Goal: Navigation & Orientation: Find specific page/section

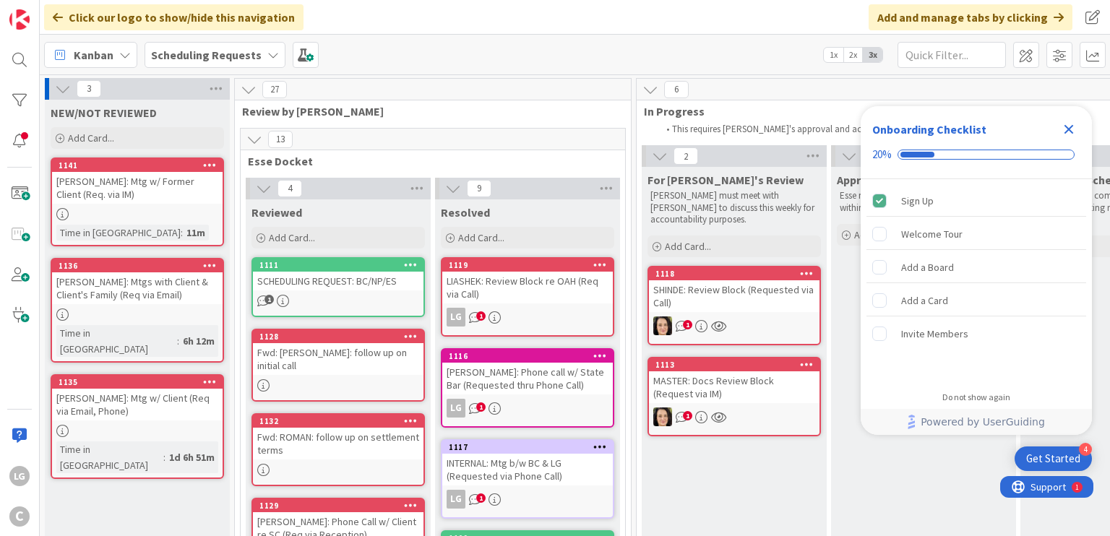
click at [157, 389] on div "REISDORF: Mtg w/ Client (Req via Email, Phone)" at bounding box center [137, 405] width 171 height 32
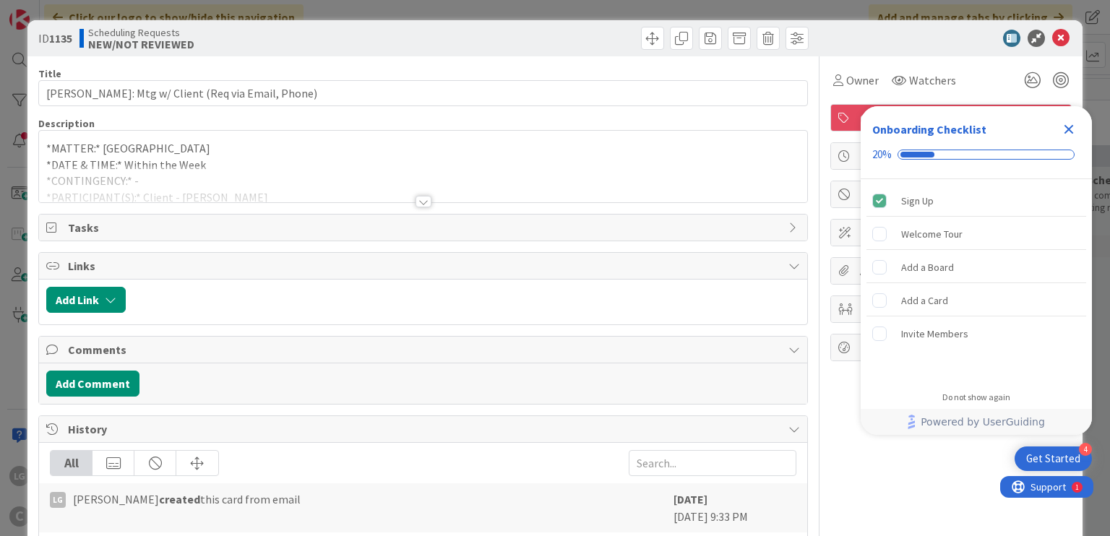
click at [420, 202] on div at bounding box center [424, 202] width 16 height 12
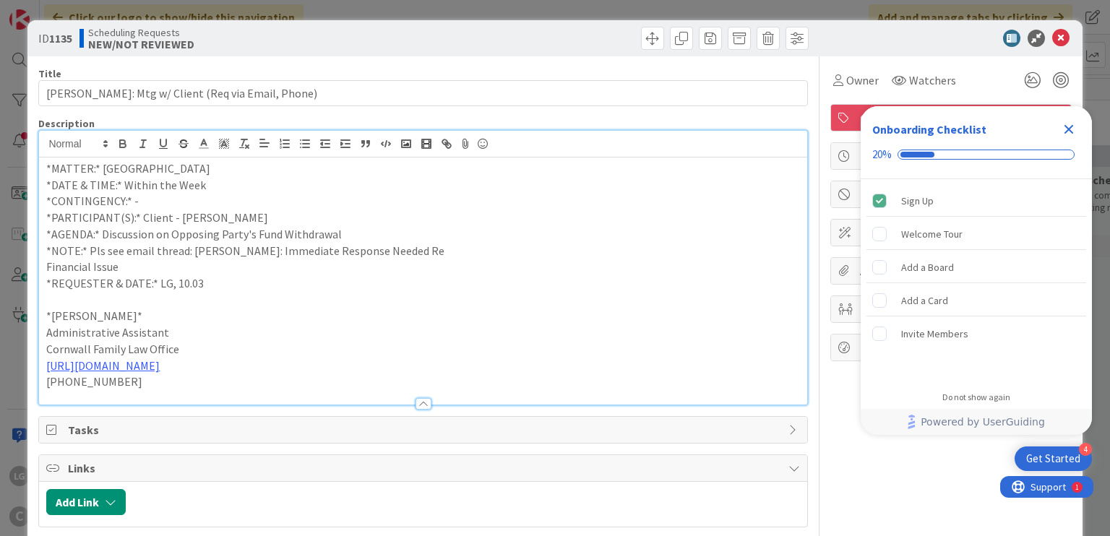
click at [268, 227] on p "*AGENDA:* Discussion on Opposing Party's Fund Withdrawal" at bounding box center [422, 234] width 753 height 17
click at [380, 230] on p "*AGENDA:* Discussion on Opposing Party's Fund Withdrawal" at bounding box center [422, 234] width 753 height 17
click at [417, 254] on p "*NOTE:* Pls see email thread: REISDORF: Immediate Response Needed Re" at bounding box center [422, 251] width 753 height 17
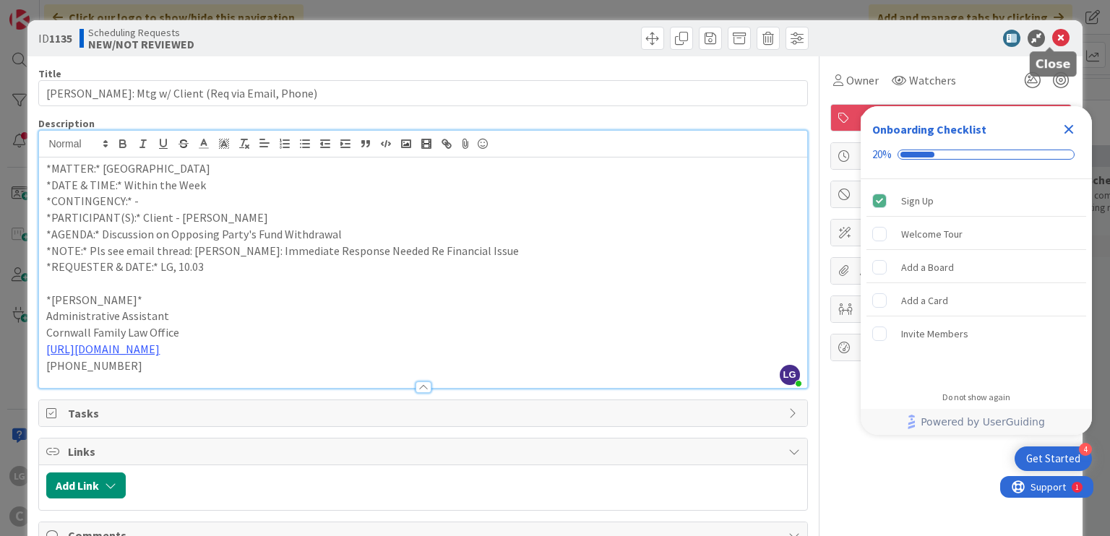
click at [1057, 31] on icon at bounding box center [1060, 38] width 17 height 17
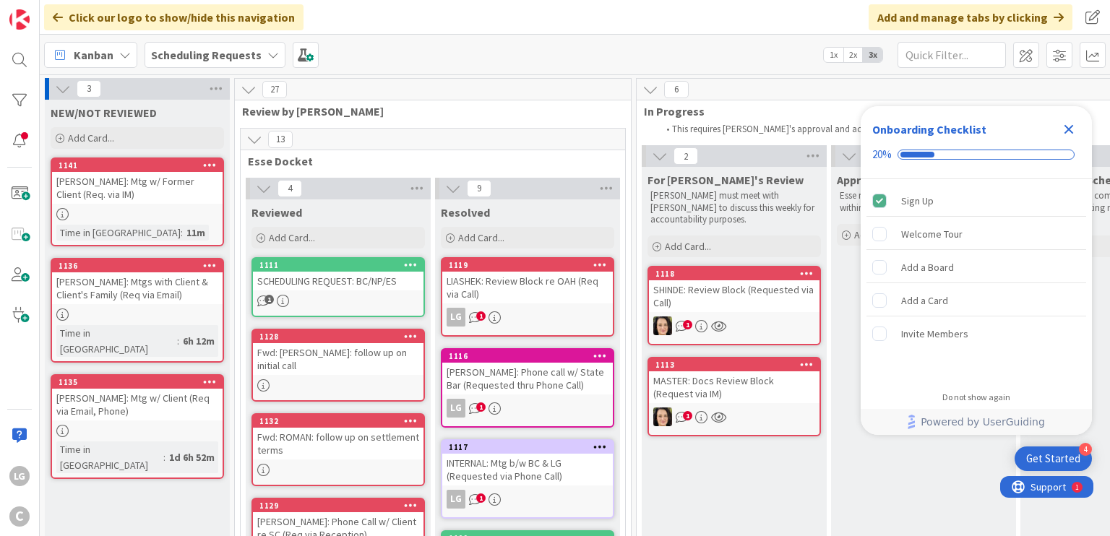
click at [111, 275] on div "HUGHES-BOULES: Mtgs with Client & Client's Family (Req via Email)" at bounding box center [137, 288] width 171 height 32
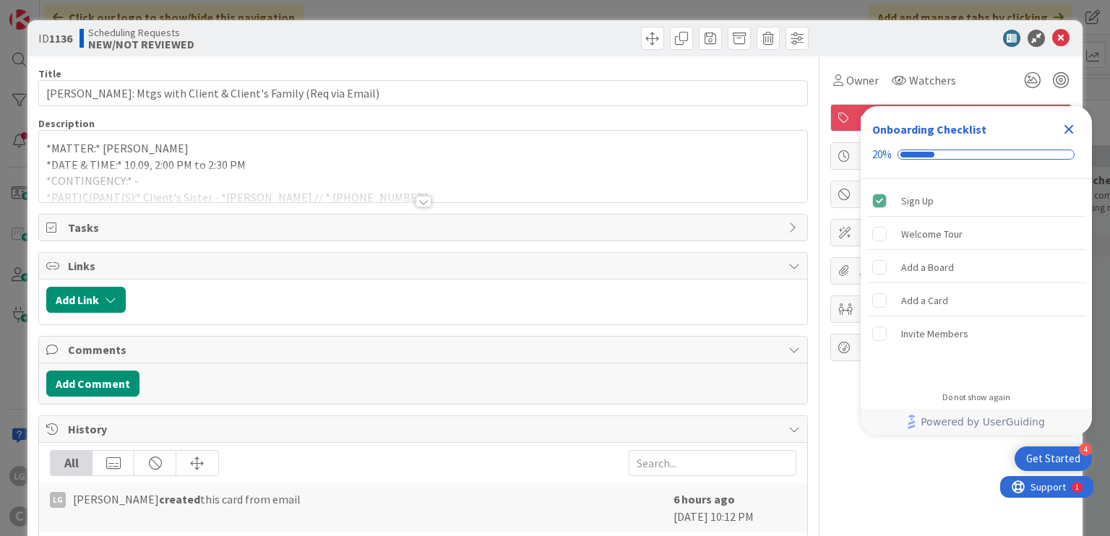
click at [416, 199] on div at bounding box center [424, 202] width 16 height 12
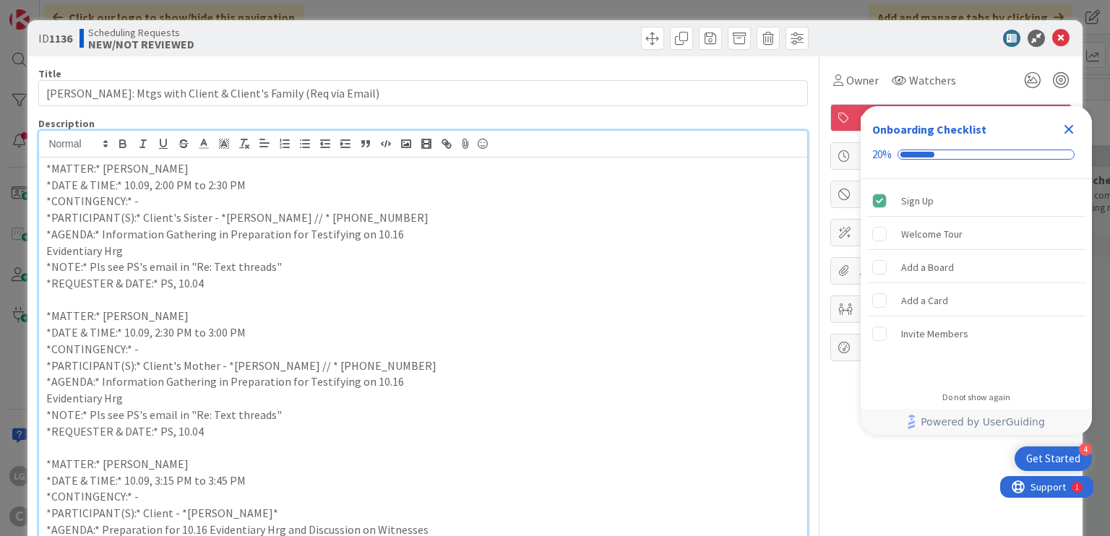
click at [434, 236] on p "*AGENDA:* Information Gathering in Preparation for Testifying on 10.16" at bounding box center [422, 234] width 753 height 17
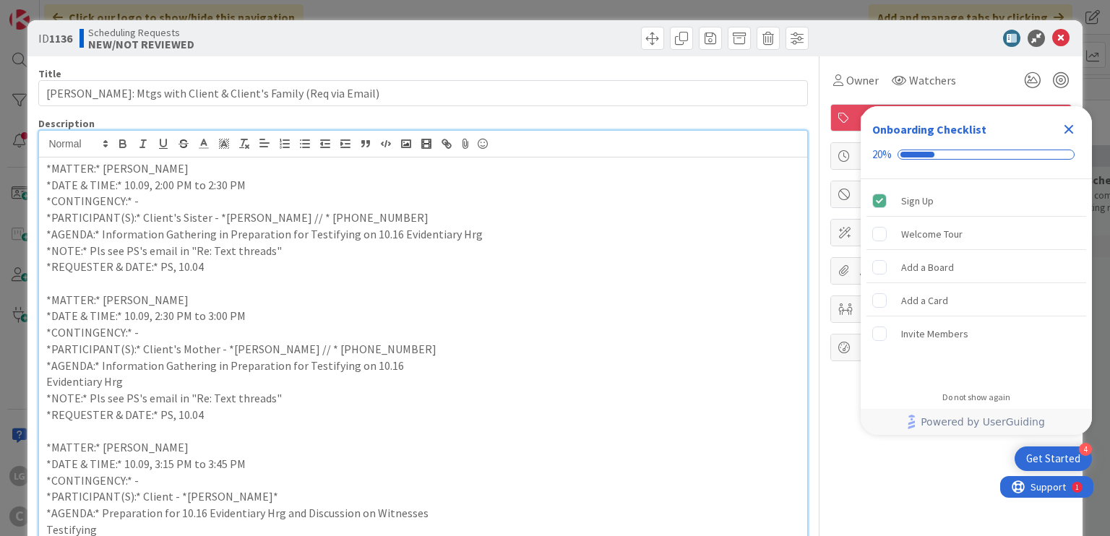
click at [460, 369] on p "*AGENDA:* Information Gathering in Preparation for Testifying on 10.16" at bounding box center [422, 366] width 753 height 17
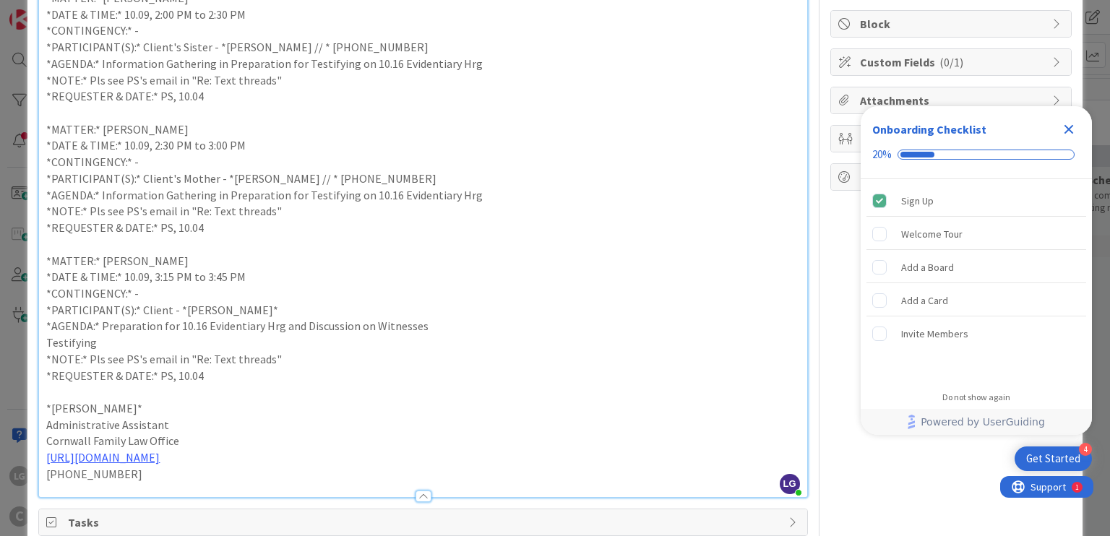
scroll to position [175, 0]
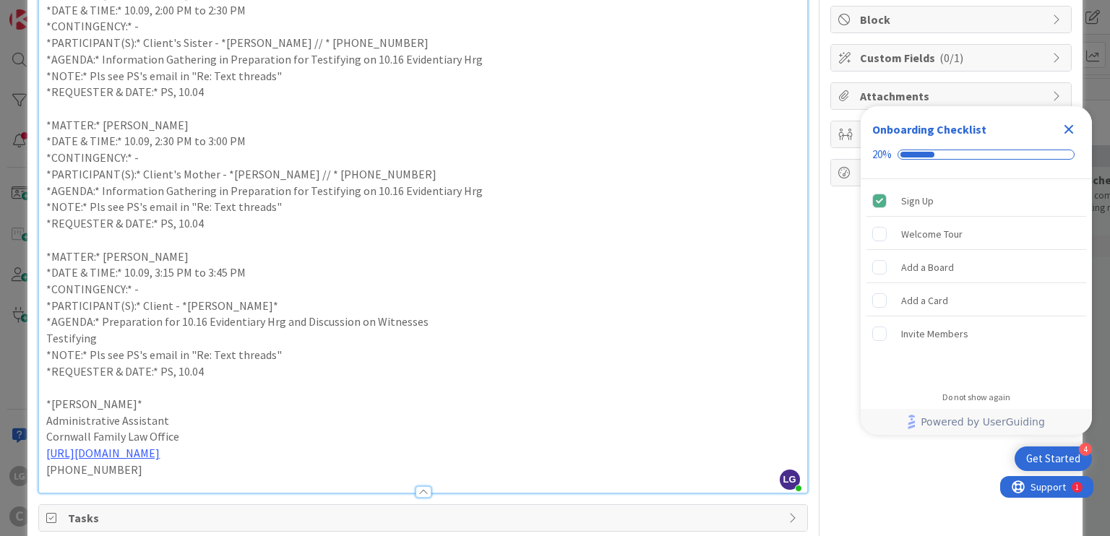
click at [466, 327] on p "*AGENDA:* Preparation for 10.16 Evidentiary Hrg and Discussion on Witnesses" at bounding box center [422, 322] width 753 height 17
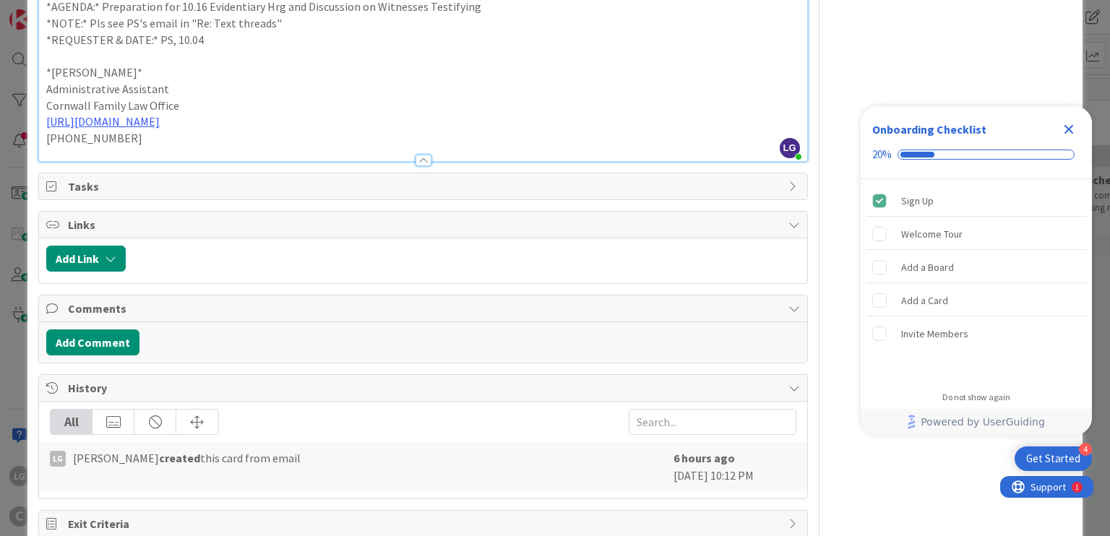
scroll to position [0, 0]
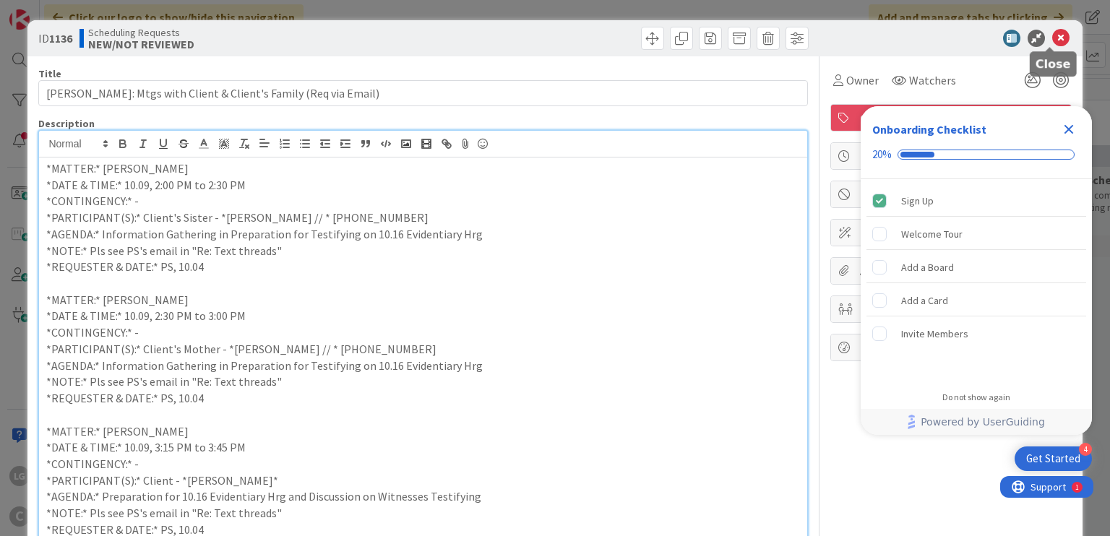
click at [1052, 36] on icon at bounding box center [1060, 38] width 17 height 17
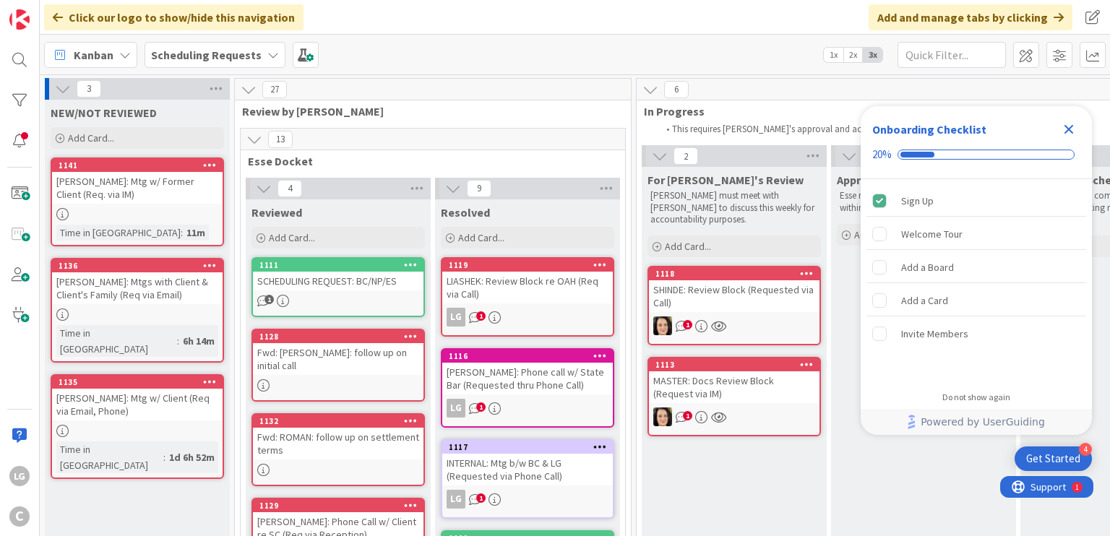
click at [178, 187] on div "ARNOLD: Mtg w/ Former Client (Req. via IM)" at bounding box center [137, 188] width 171 height 32
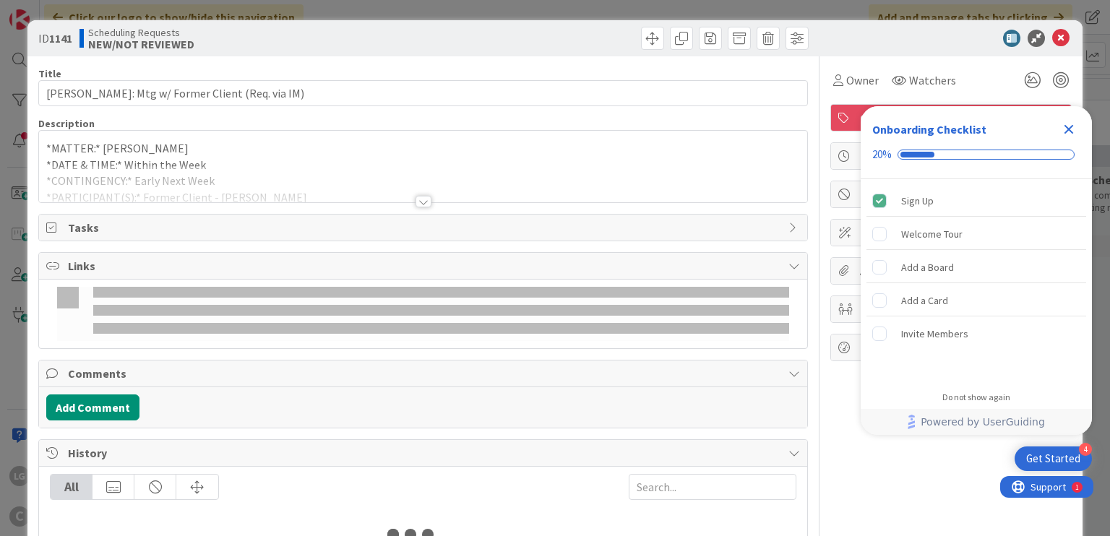
click at [416, 199] on div at bounding box center [424, 202] width 16 height 12
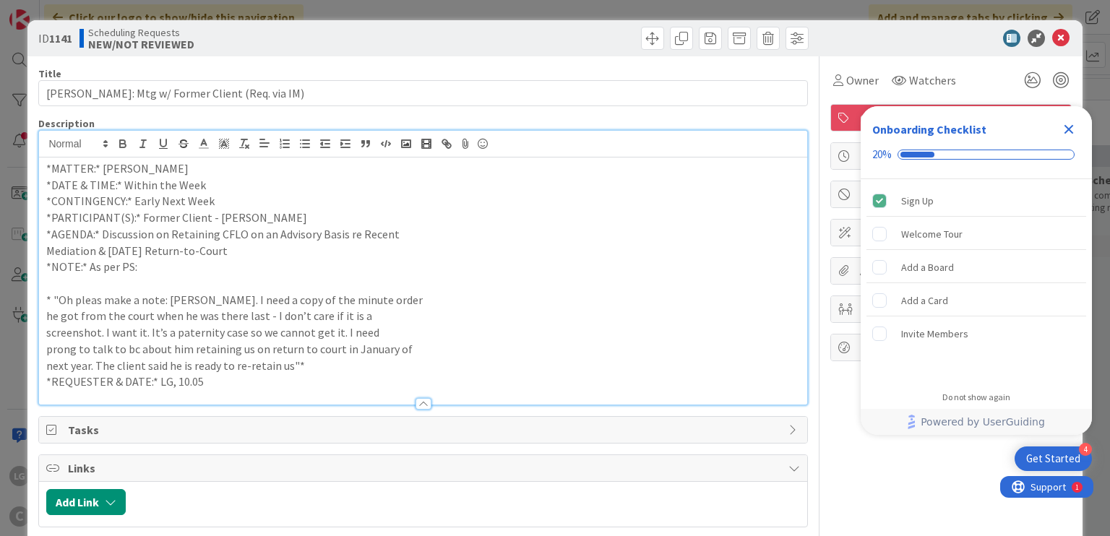
click at [437, 236] on p "*AGENDA:* Discussion on Retaining CFLO on an Advisory Basis re Recent" at bounding box center [422, 234] width 753 height 17
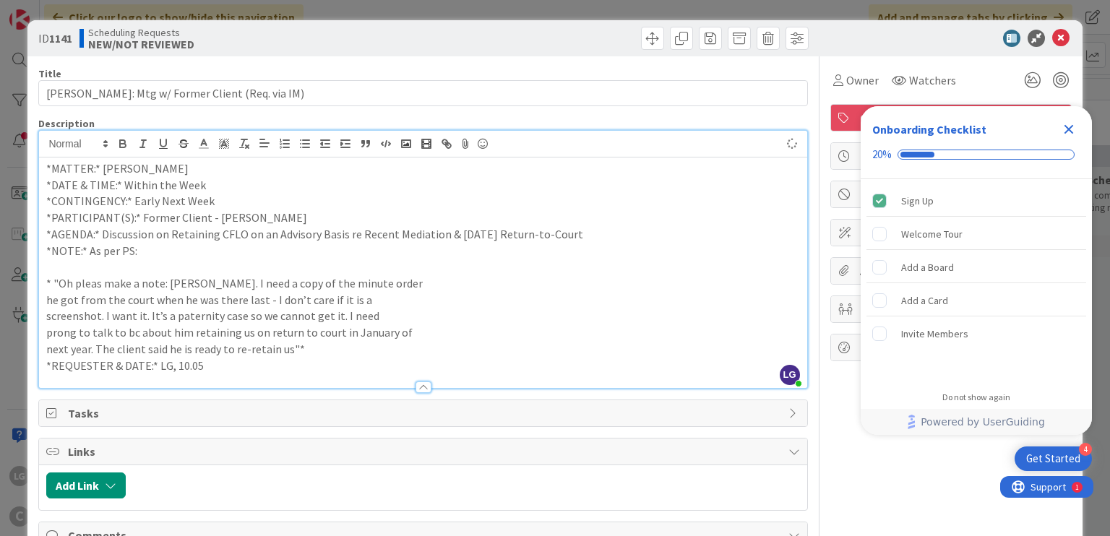
click at [460, 262] on p at bounding box center [422, 267] width 753 height 17
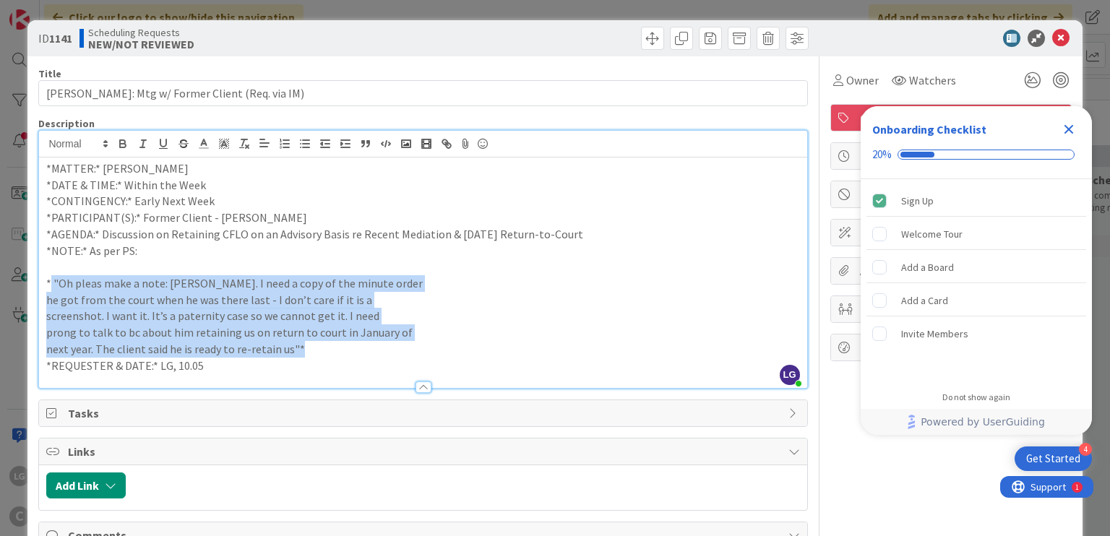
drag, startPoint x: 50, startPoint y: 280, endPoint x: 303, endPoint y: 351, distance: 262.9
click at [303, 351] on div "*MATTER:* ARNOLD *DATE & TIME:* Within the Week *CONTINGENCY:* Early Next Week …" at bounding box center [423, 273] width 768 height 231
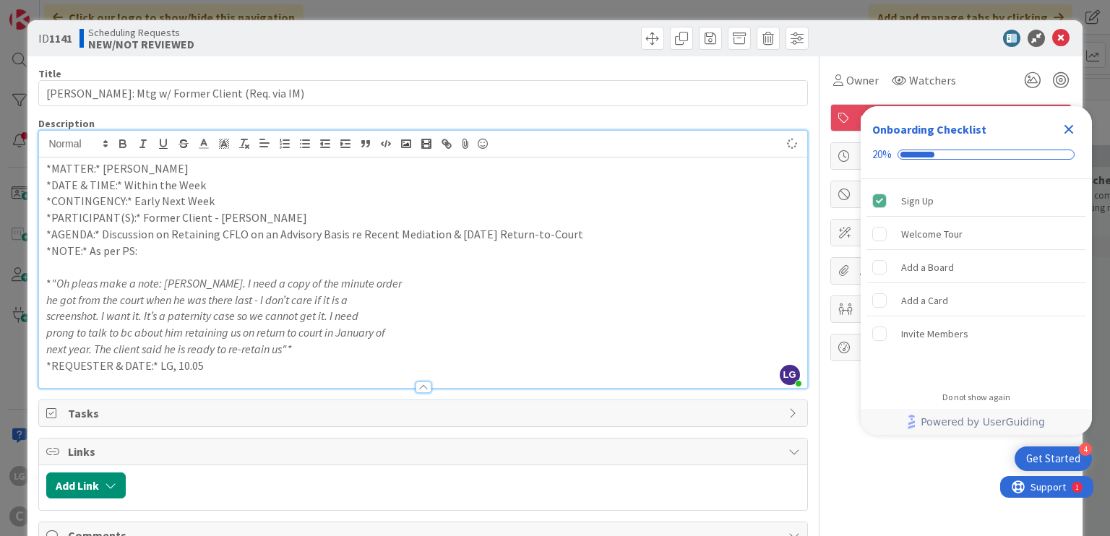
click at [188, 248] on p "*NOTE:* As per PS:" at bounding box center [422, 251] width 753 height 17
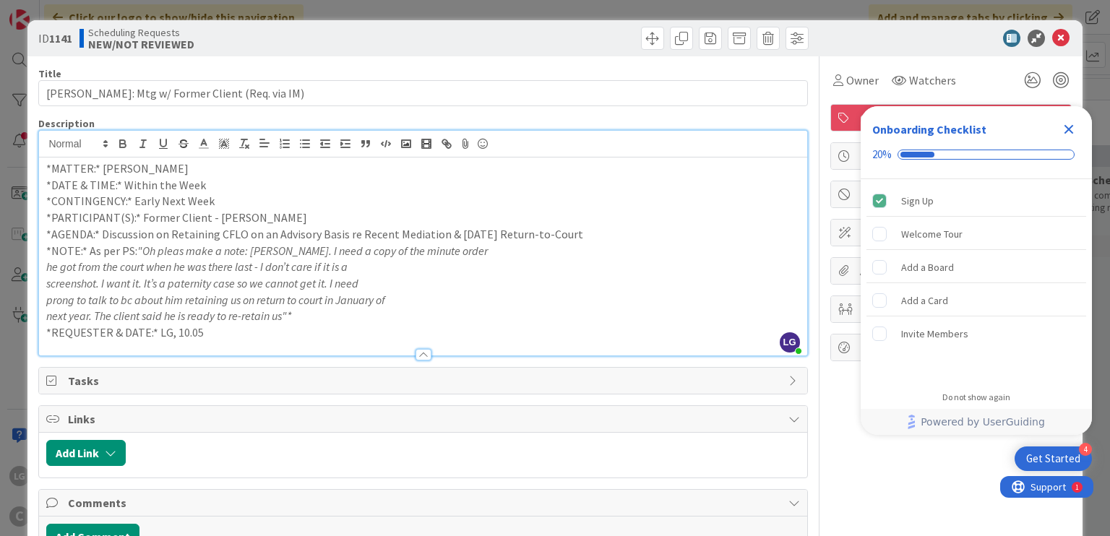
click at [528, 252] on p "*NOTE:* As per PS: "Oh pleas make a note: Charles Arnold. I need a copy of the …" at bounding box center [422, 251] width 753 height 17
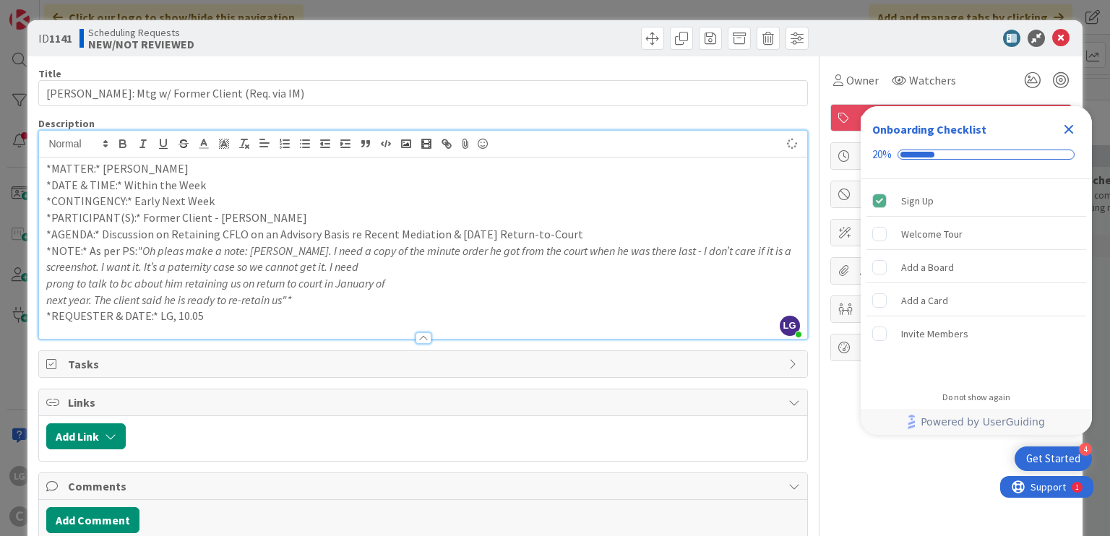
click at [541, 269] on p "screenshot. I want it. It’s a paternity case so we cannot get it. I need" at bounding box center [422, 267] width 753 height 17
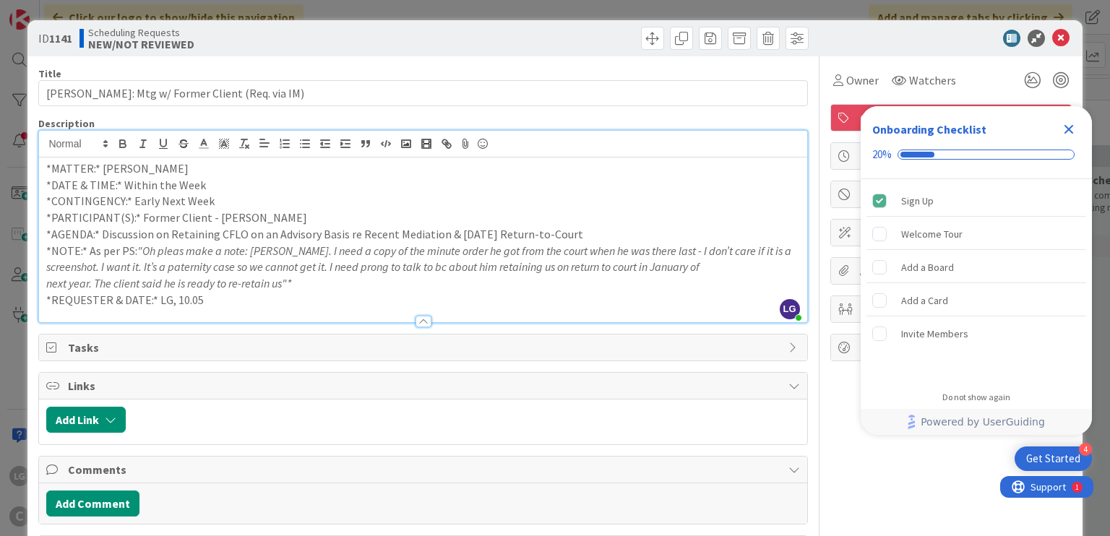
click at [305, 295] on p "*REQUESTER & DATE:* LG, 10.05" at bounding box center [422, 300] width 753 height 17
click at [1052, 33] on icon at bounding box center [1060, 38] width 17 height 17
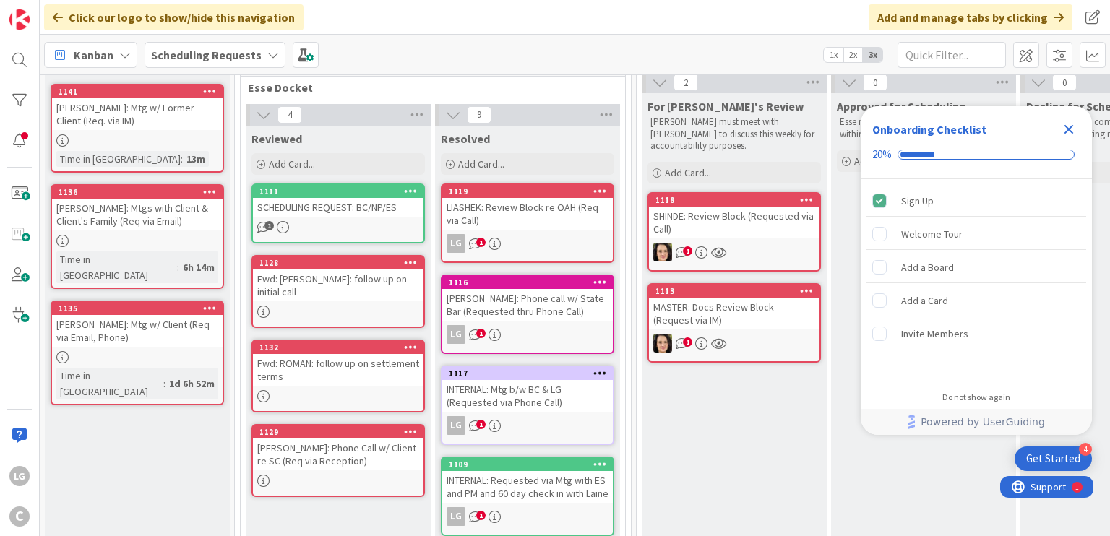
scroll to position [72, 0]
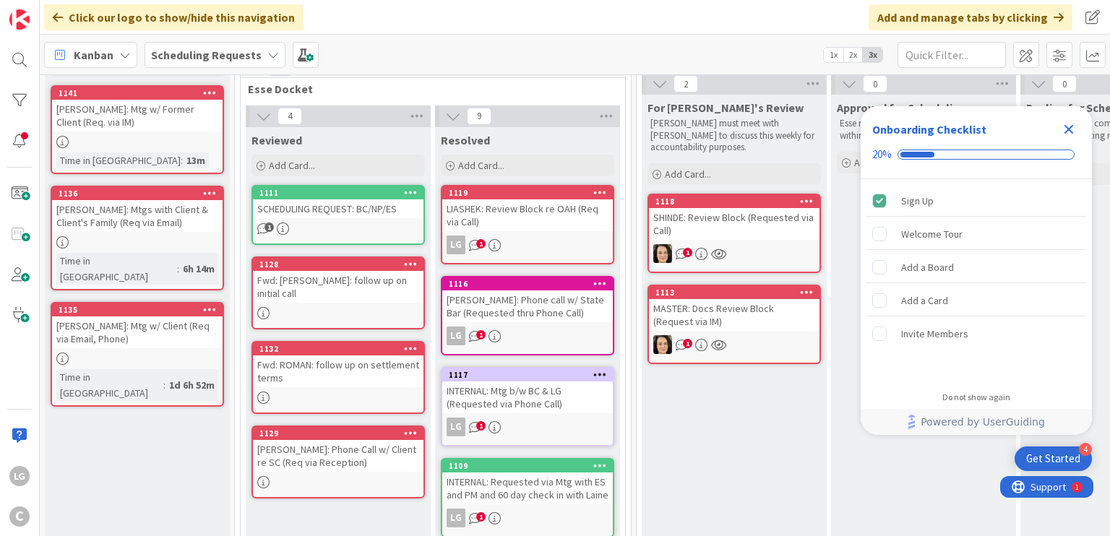
click at [553, 218] on div "LIASHEK: Review Block re OAH (Req via Call)" at bounding box center [527, 215] width 171 height 32
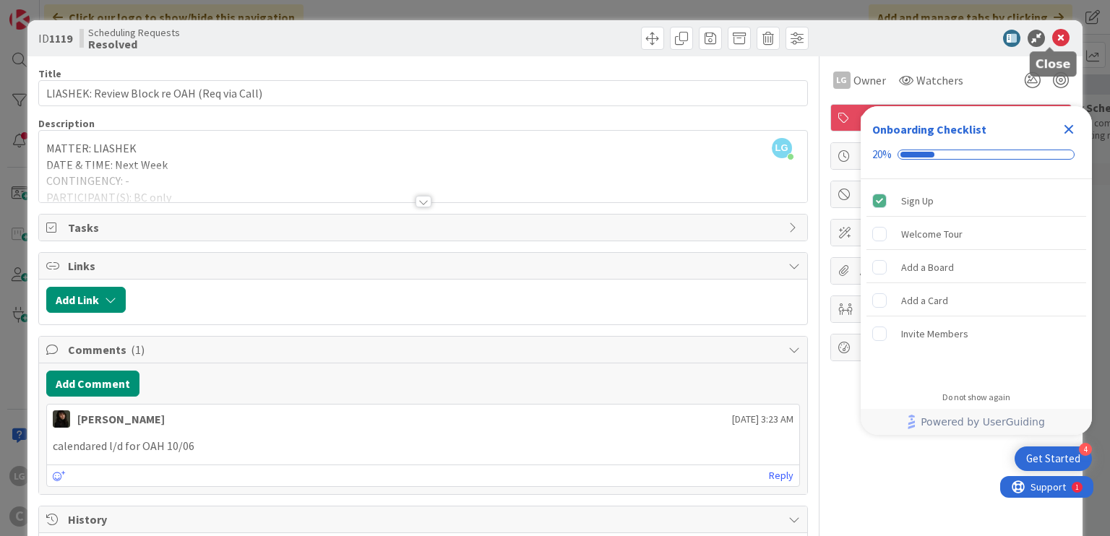
click at [1054, 33] on icon at bounding box center [1060, 38] width 17 height 17
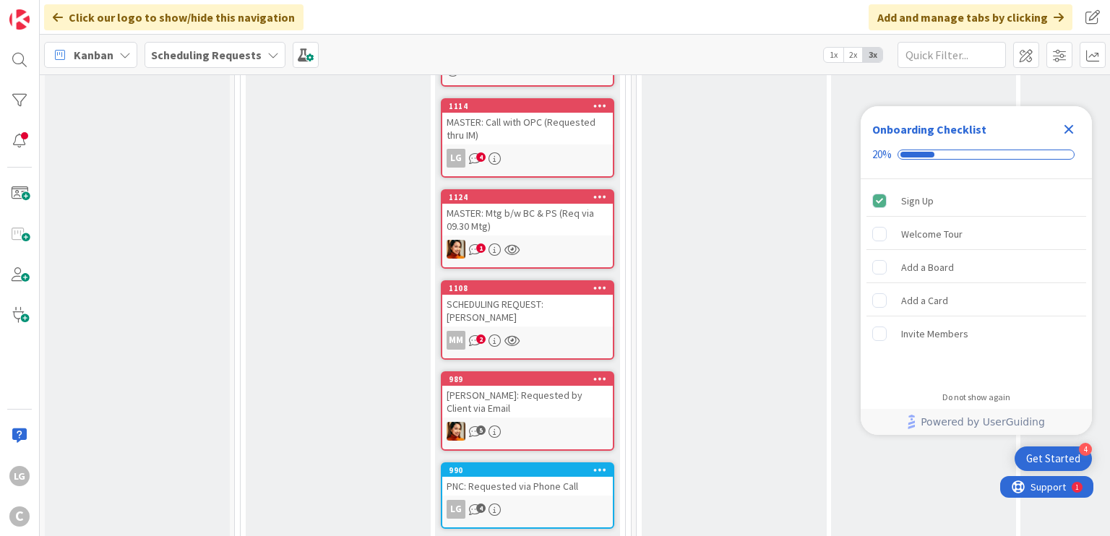
scroll to position [1327, 0]
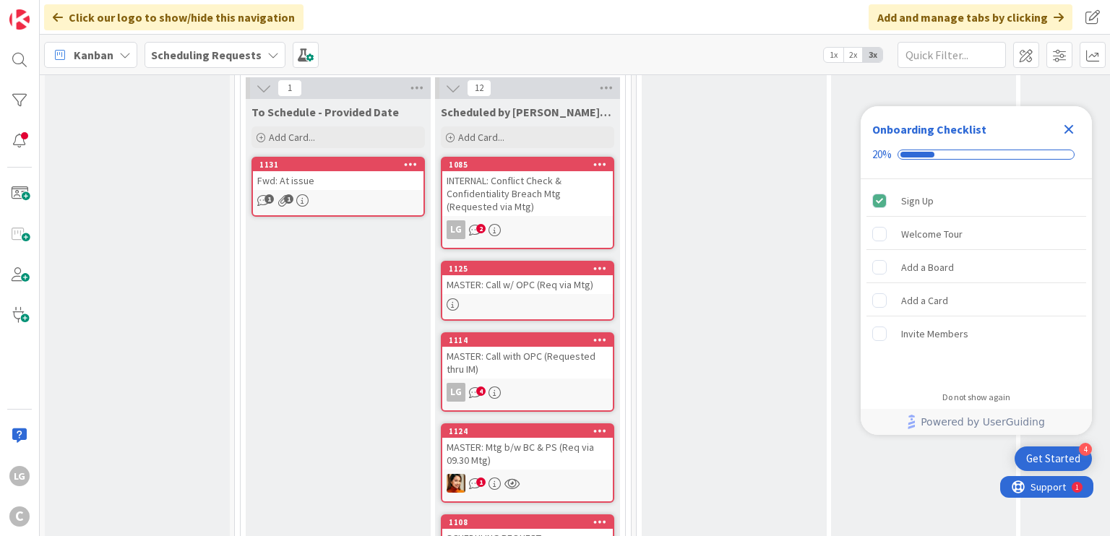
click at [551, 383] on div "LG 4" at bounding box center [527, 392] width 171 height 19
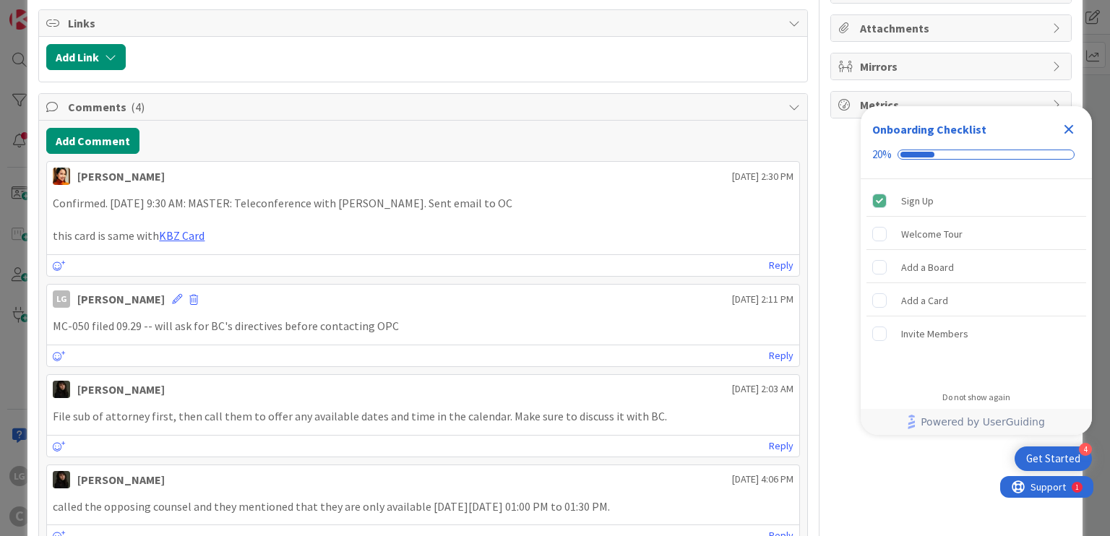
scroll to position [243, 0]
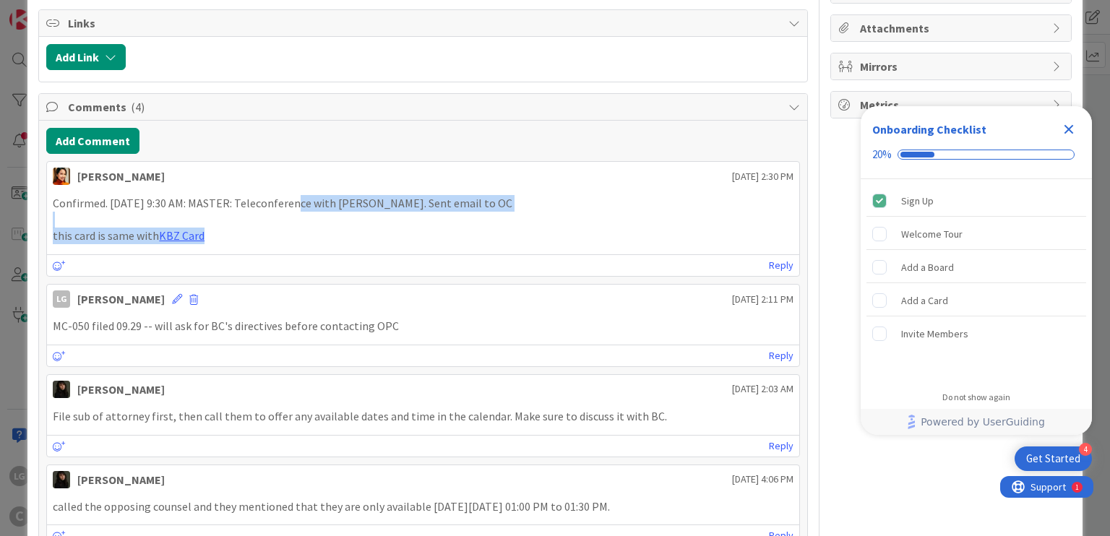
drag, startPoint x: 290, startPoint y: 200, endPoint x: 298, endPoint y: 242, distance: 42.8
click at [298, 242] on div "Confirmed. 10/6 9:30 AM: MASTER: Teleconference with V. Lively. Sent email to O…" at bounding box center [423, 219] width 752 height 61
drag, startPoint x: 298, startPoint y: 242, endPoint x: 288, endPoint y: 199, distance: 44.7
click at [288, 199] on div "Confirmed. 10/6 9:30 AM: MASTER: Teleconference with V. Lively. Sent email to O…" at bounding box center [423, 219] width 752 height 61
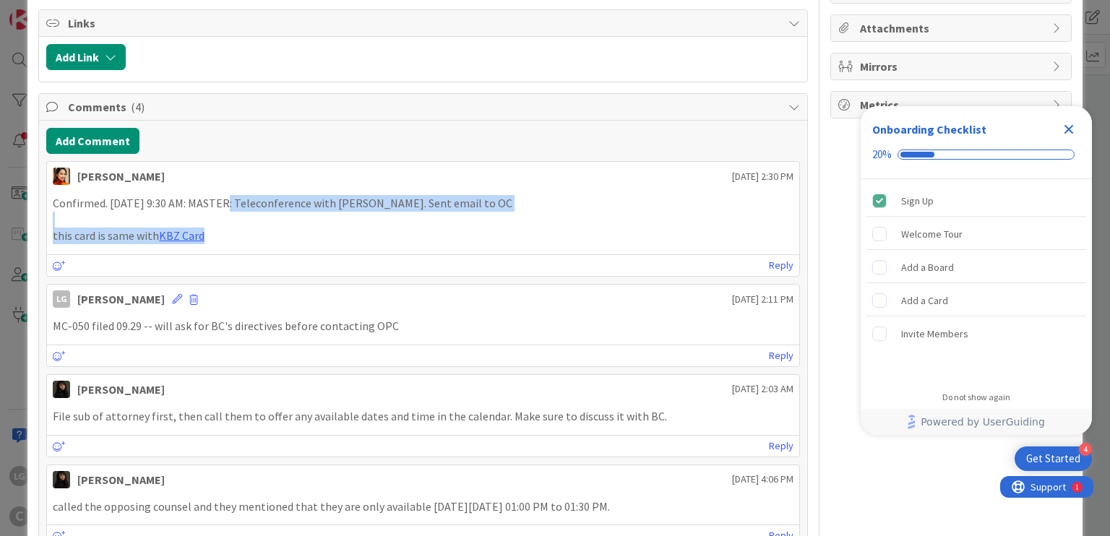
click at [288, 199] on p "Confirmed. 10/6 9:30 AM: MASTER: Teleconference with V. Lively. Sent email to OC" at bounding box center [423, 203] width 740 height 17
drag, startPoint x: 288, startPoint y: 199, endPoint x: 304, endPoint y: 246, distance: 50.3
click at [304, 246] on div "Confirmed. 10/6 9:30 AM: MASTER: Teleconference with V. Lively. Sent email to O…" at bounding box center [423, 219] width 752 height 61
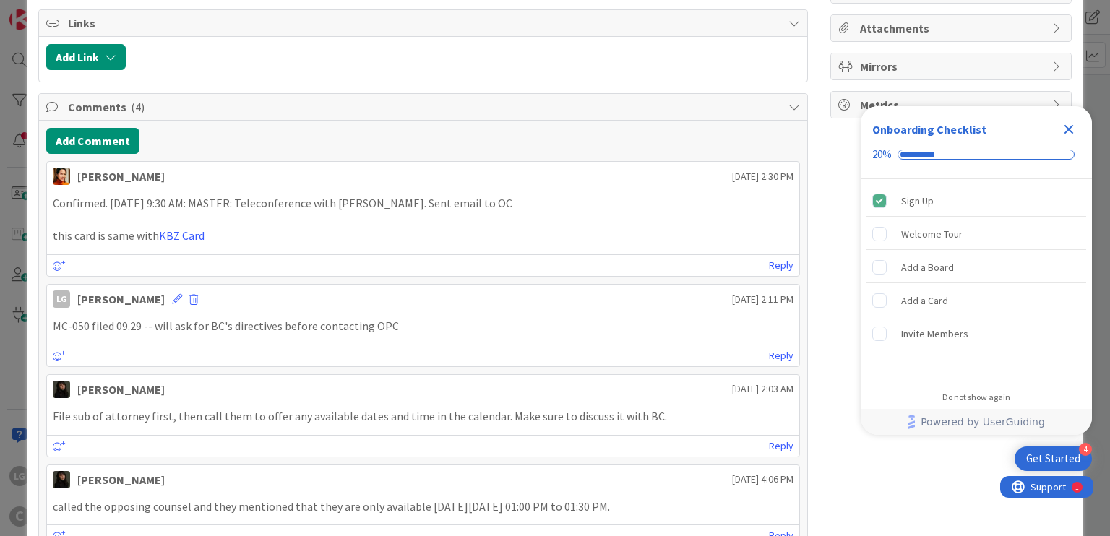
scroll to position [0, 0]
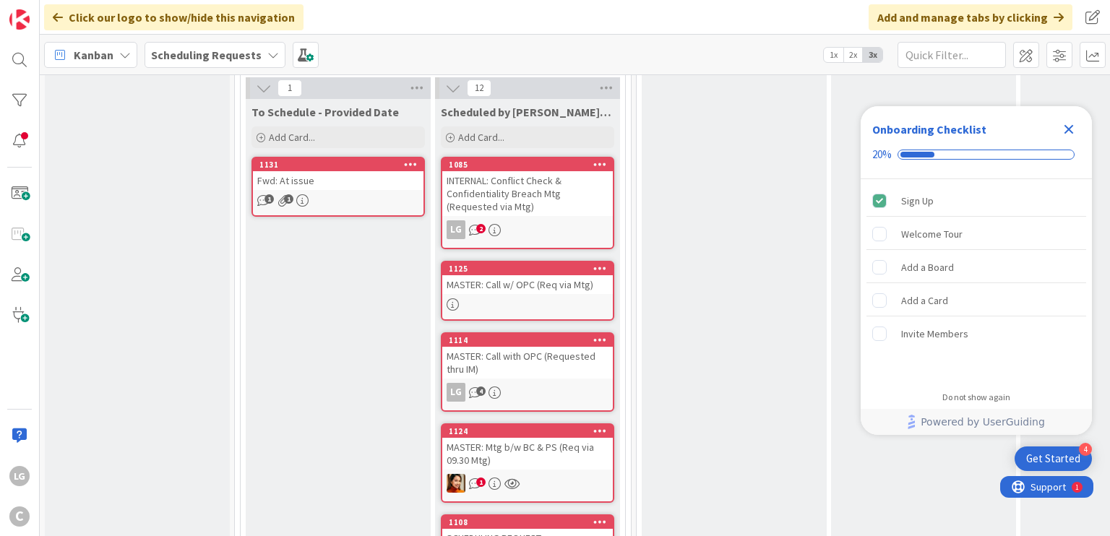
click at [553, 171] on div "INTERNAL: Conflict Check & Confidentiality Breach Mtg (Requested via Mtg)" at bounding box center [527, 193] width 171 height 45
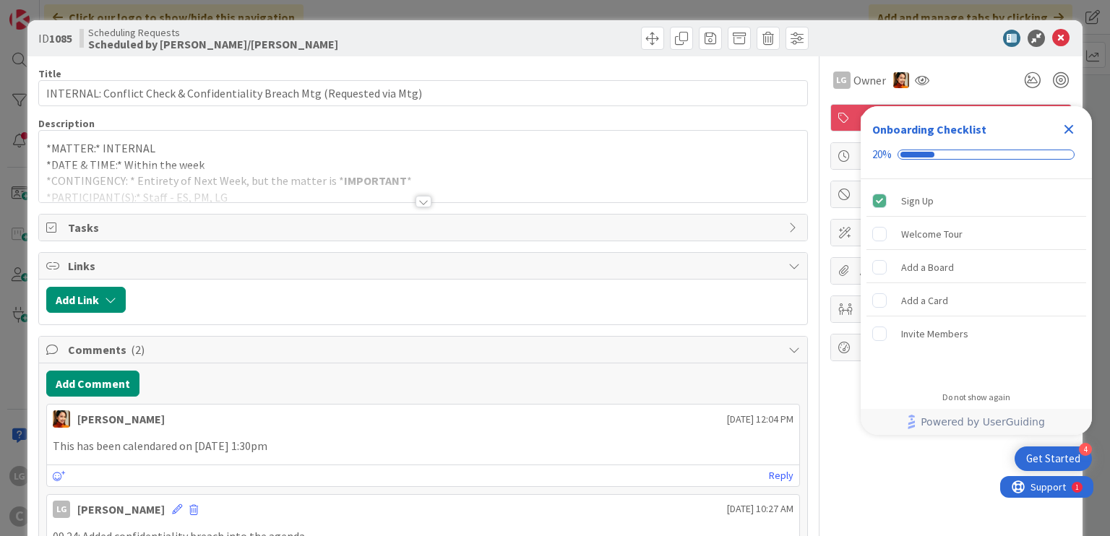
scroll to position [143, 0]
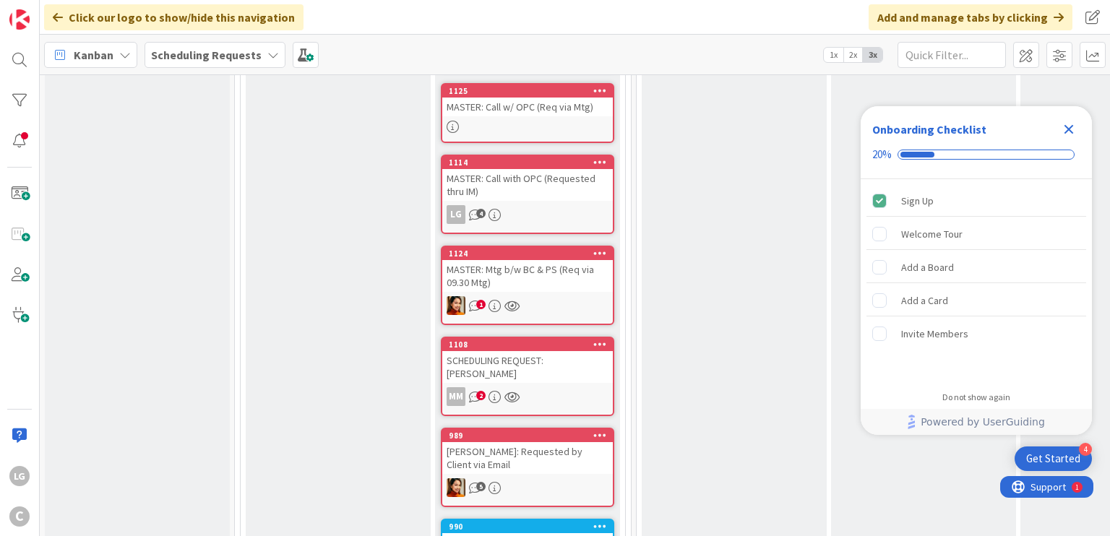
click at [557, 266] on div "MASTER: Mtg b/w BC & PS (Req via 09.30 Mtg)" at bounding box center [527, 276] width 171 height 32
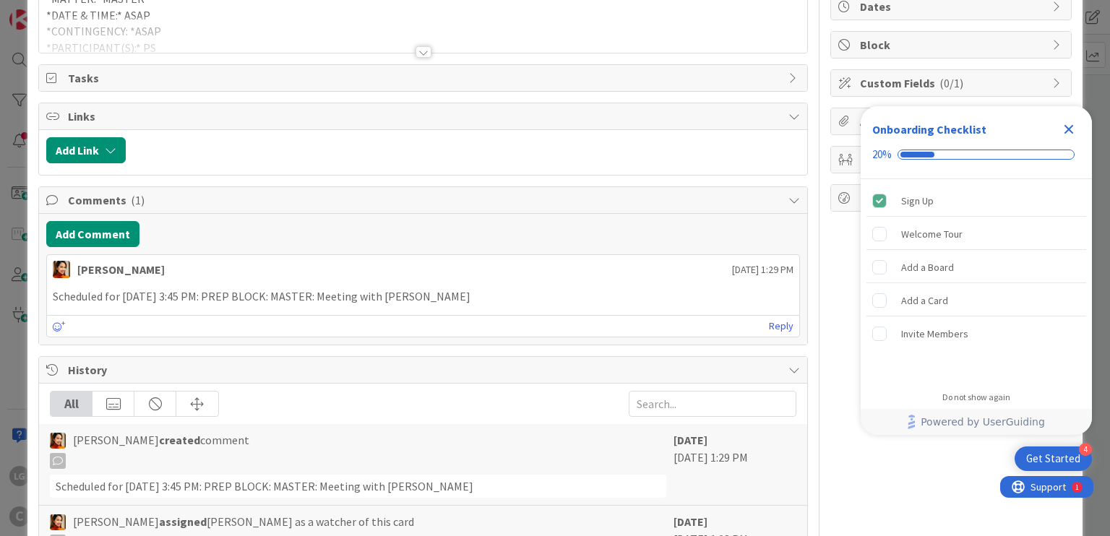
scroll to position [149, 0]
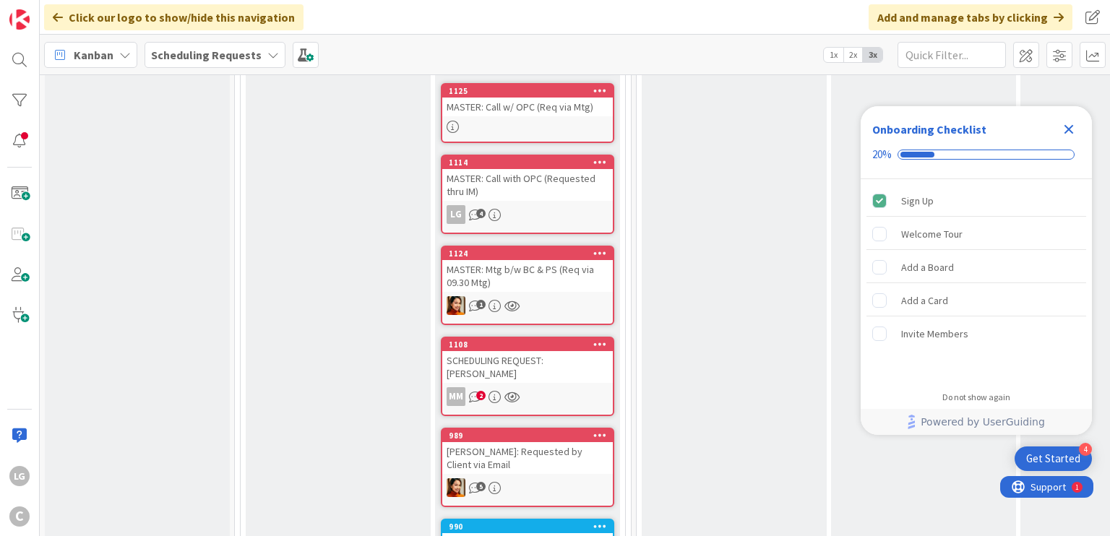
click at [524, 351] on div "SCHEDULING REQUEST: Holly Nightingale" at bounding box center [527, 367] width 171 height 32
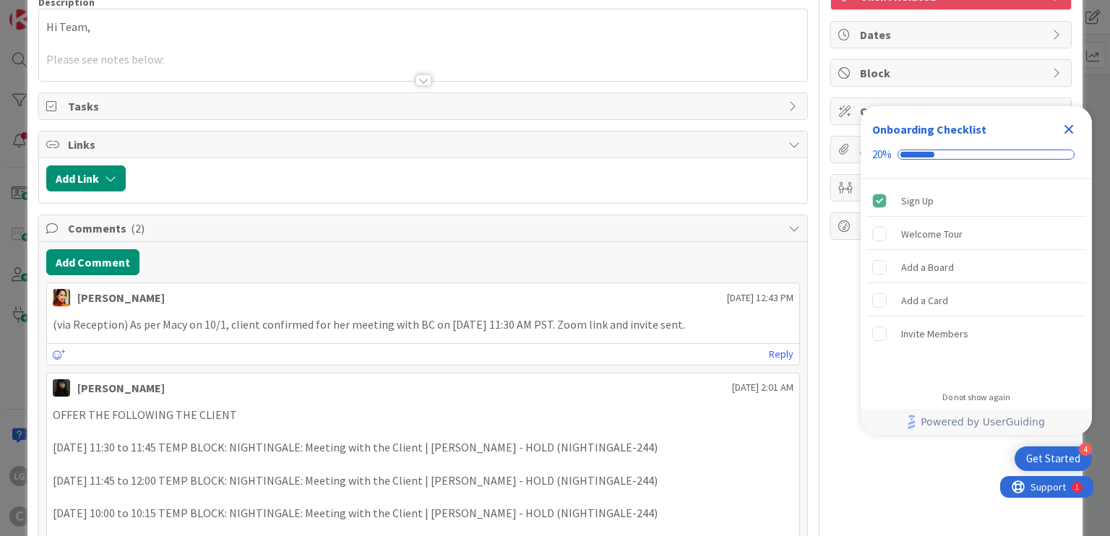
scroll to position [121, 0]
click at [174, 322] on p "(via Reception) As per Macy on 10/1, client confirmed for her meeting with BC o…" at bounding box center [423, 325] width 740 height 17
drag, startPoint x: 174, startPoint y: 322, endPoint x: 353, endPoint y: 309, distance: 179.0
click at [353, 311] on div "(via Reception) As per Macy on 10/1, client confirmed for her meeting with BC o…" at bounding box center [423, 325] width 752 height 28
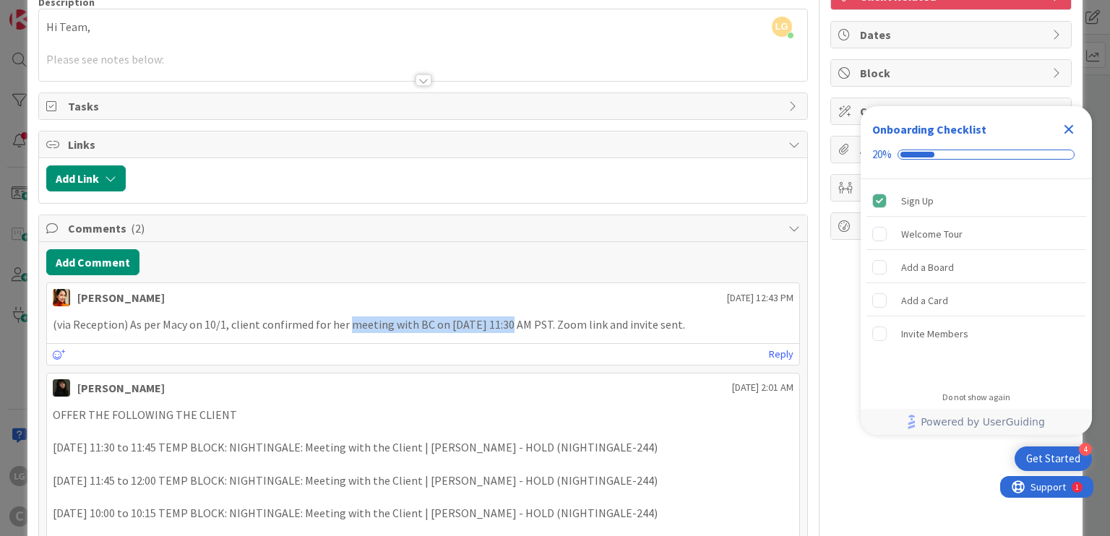
drag, startPoint x: 353, startPoint y: 309, endPoint x: 562, endPoint y: 334, distance: 210.4
click at [562, 334] on div "(via Reception) As per Macy on 10/1, client confirmed for her meeting with BC o…" at bounding box center [423, 325] width 752 height 28
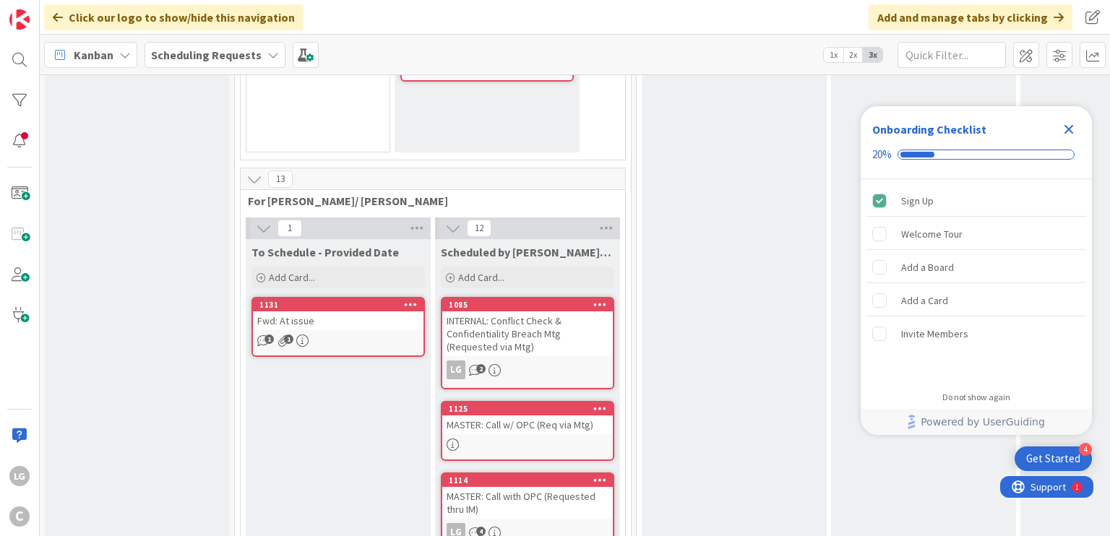
click at [340, 313] on div "1131 Fwd: At issue 1 1" at bounding box center [338, 327] width 173 height 60
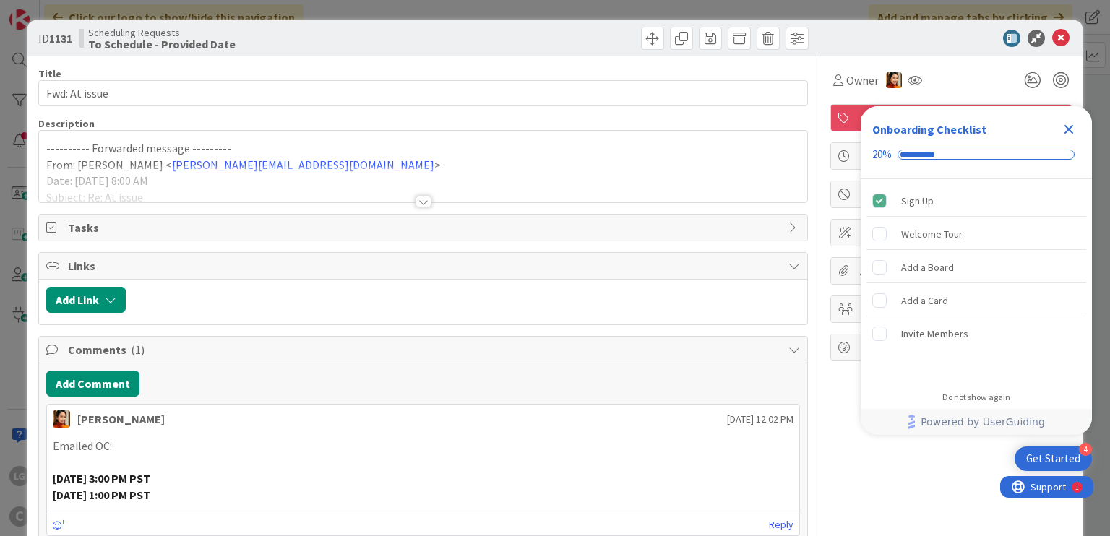
click at [418, 204] on div at bounding box center [424, 202] width 16 height 12
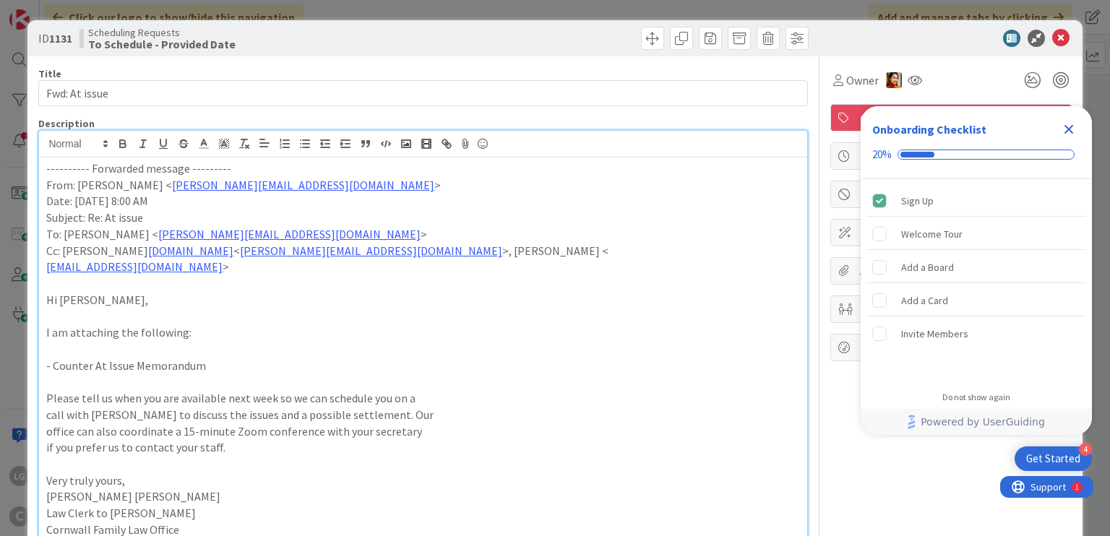
drag, startPoint x: 418, startPoint y: 204, endPoint x: 421, endPoint y: 383, distance: 179.3
click at [421, 383] on div "---------- Forwarded message --------- From: Peggy Silva < peggy@attorneycornwa…" at bounding box center [423, 528] width 768 height 740
click at [421, 383] on p at bounding box center [422, 382] width 753 height 17
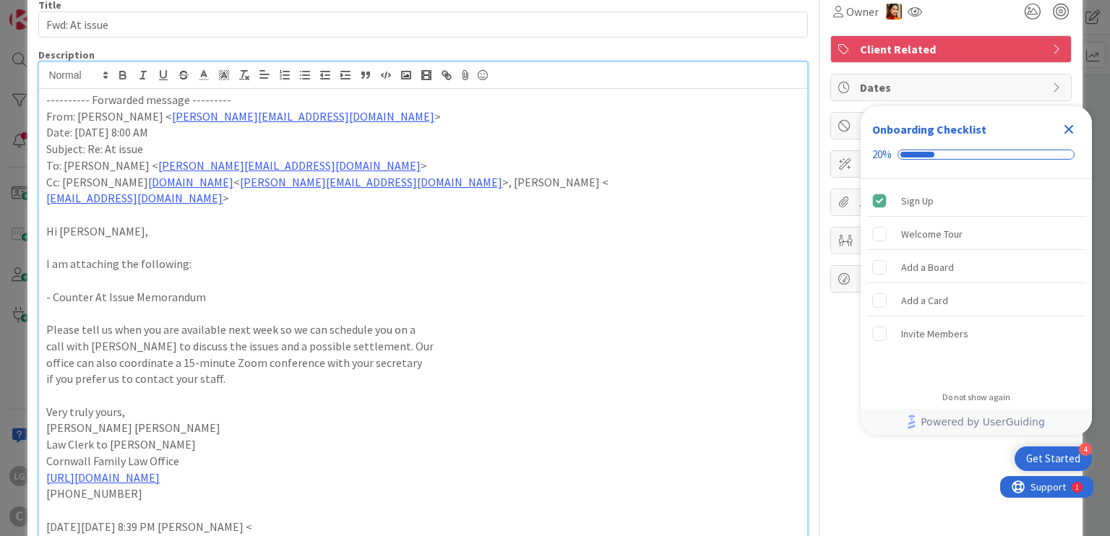
click at [463, 340] on p "call with Breanna to discuss the issues and a possible settlement. Our" at bounding box center [422, 346] width 753 height 17
click at [486, 335] on p "Please tell us when you are available next week so we can schedule you on a" at bounding box center [422, 330] width 753 height 17
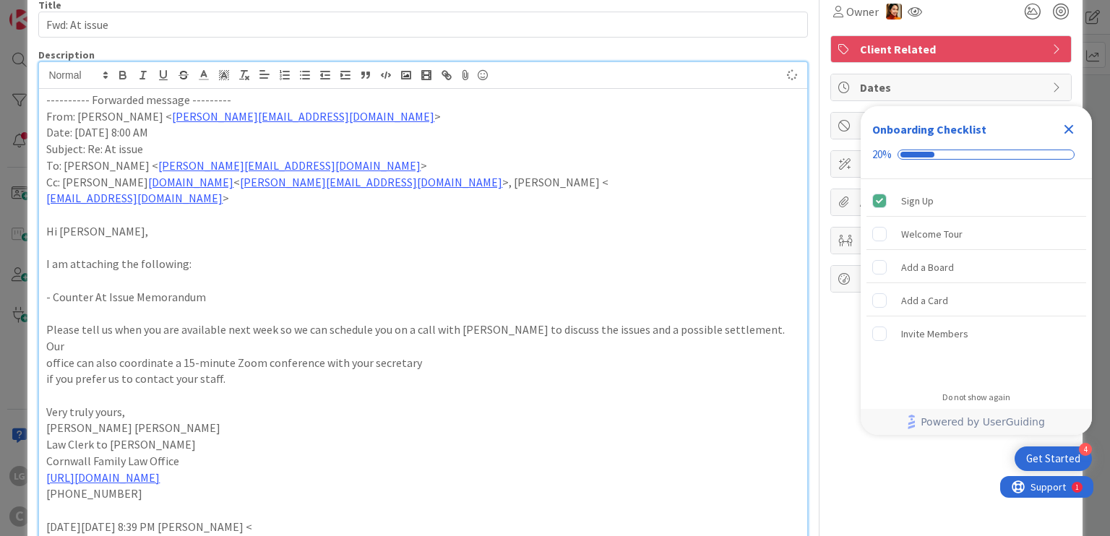
click at [497, 355] on p "office can also coordinate a 15-minute Zoom conference with your secretary" at bounding box center [422, 363] width 753 height 17
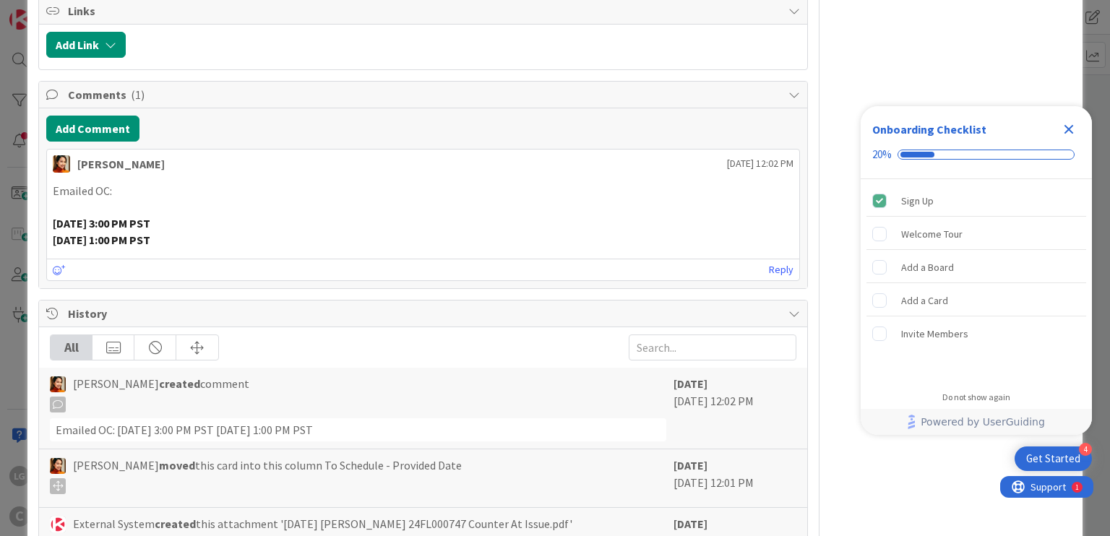
drag, startPoint x: 356, startPoint y: 173, endPoint x: 389, endPoint y: 238, distance: 73.1
click at [389, 238] on div "Pring Matondo October 03 2025 12:02 PM Emailed OC: Tuesday, October 7th at 3:00…" at bounding box center [422, 215] width 753 height 132
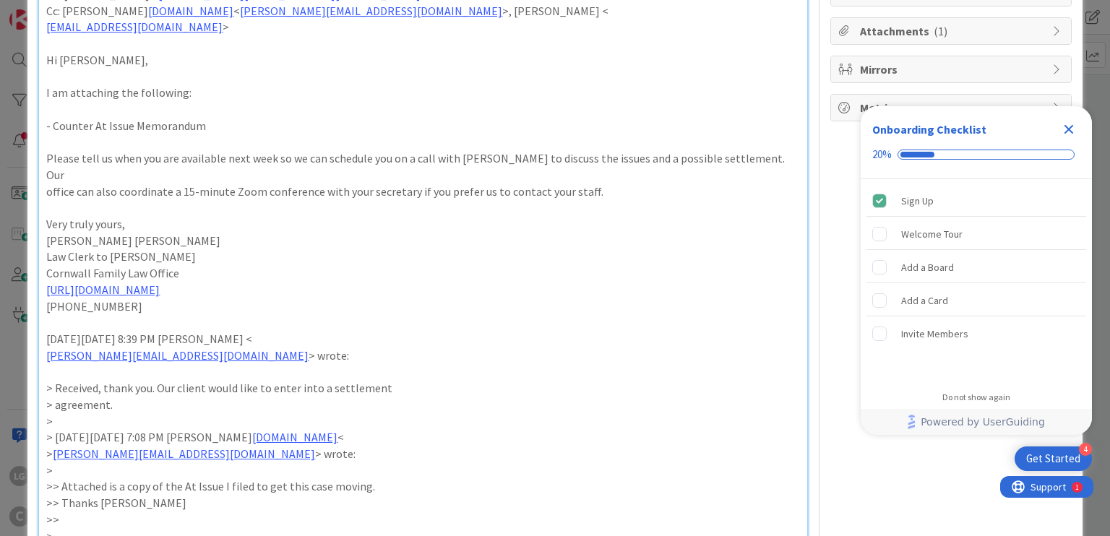
click at [1077, 129] on icon "Close Checklist" at bounding box center [1068, 129] width 17 height 17
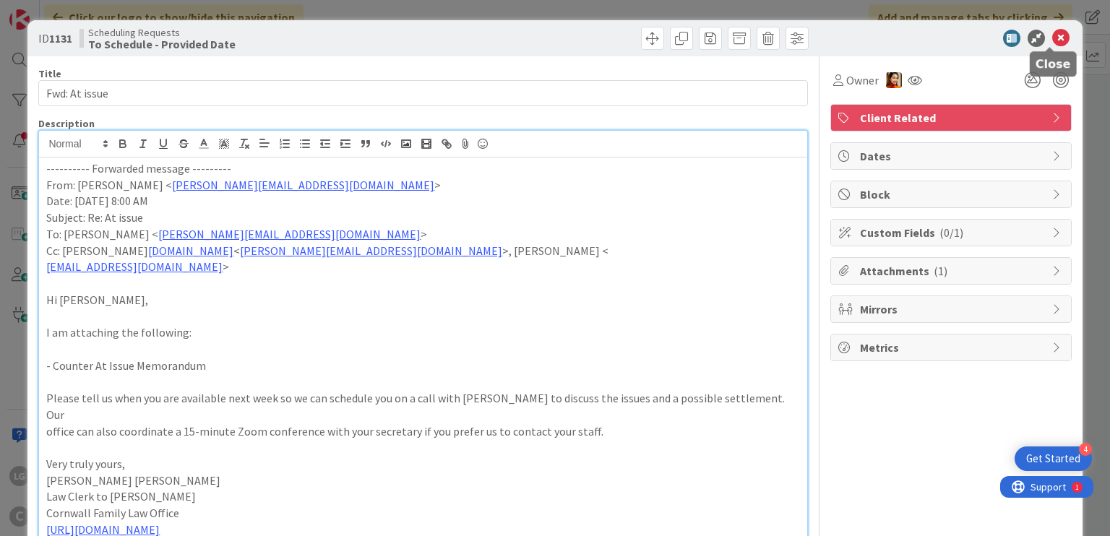
click at [1052, 33] on icon at bounding box center [1060, 38] width 17 height 17
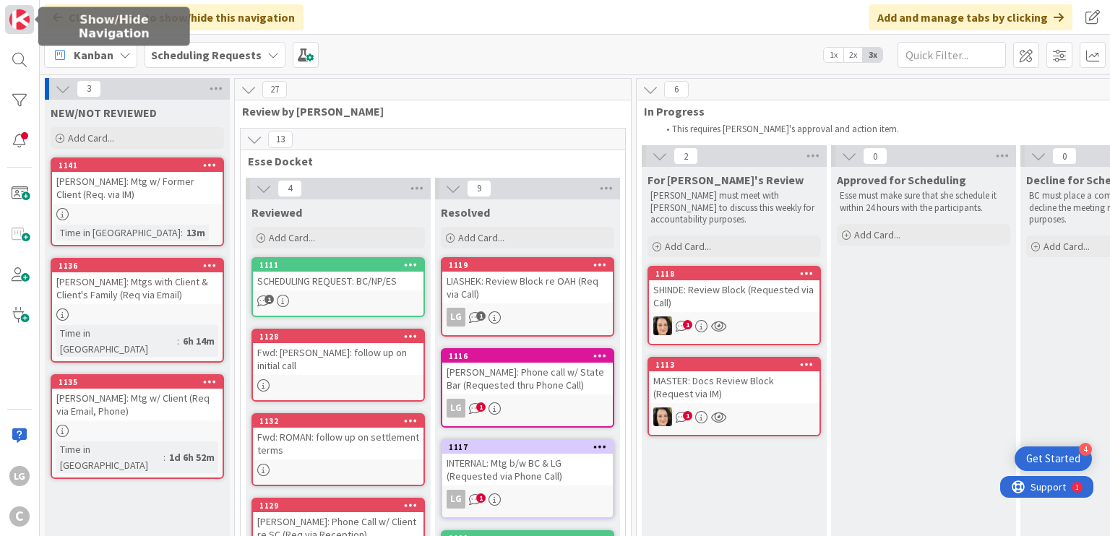
click at [20, 18] on img at bounding box center [19, 19] width 20 height 20
